Goal: Task Accomplishment & Management: Use online tool/utility

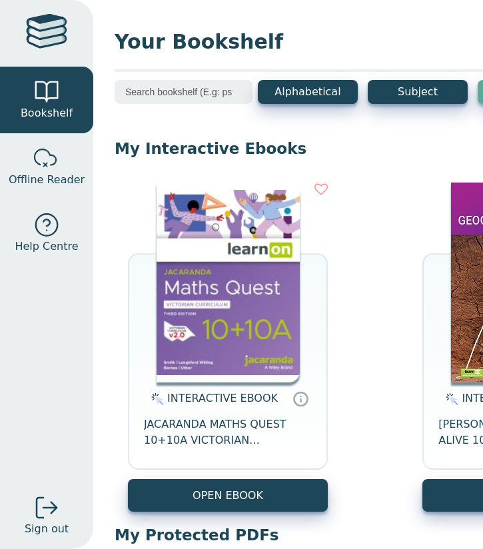
click at [255, 311] on img at bounding box center [228, 282] width 143 height 200
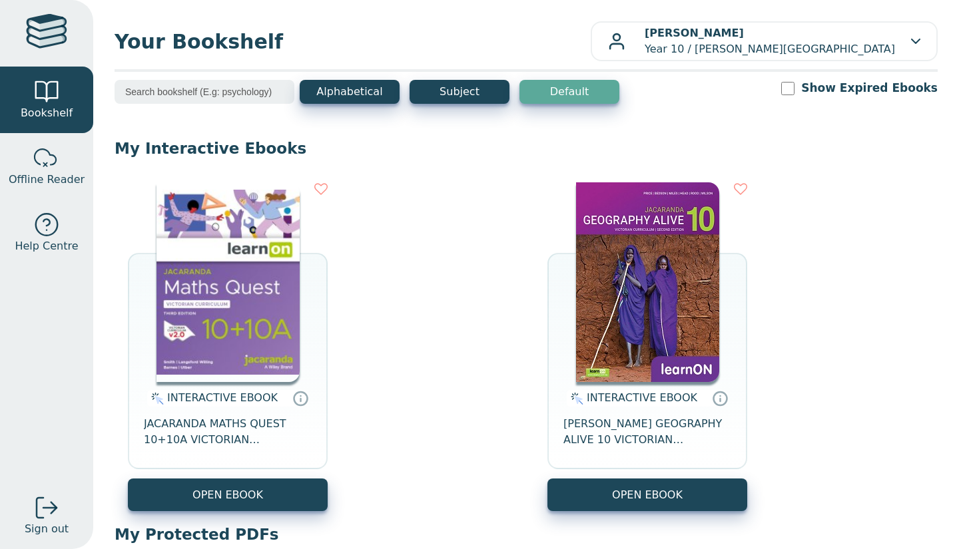
click at [229, 295] on img at bounding box center [228, 282] width 143 height 200
click at [201, 258] on img at bounding box center [228, 282] width 143 height 200
